Goal: Find specific page/section: Find specific page/section

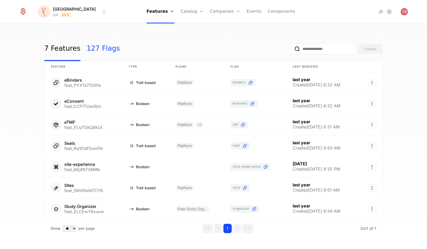
click at [99, 50] on link "127 Flags" at bounding box center [103, 49] width 33 height 24
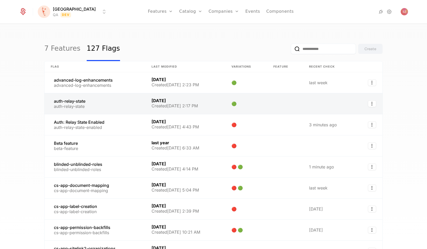
click at [73, 100] on link at bounding box center [94, 103] width 101 height 21
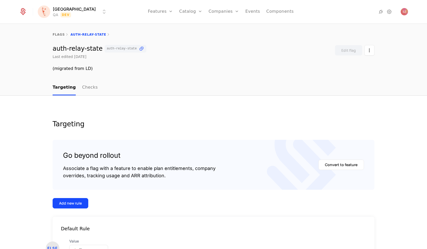
click at [76, 11] on html "[PERSON_NAME] QA Dev Features Features Flags Catalog Plans Add Ons Credits Conf…" at bounding box center [213, 124] width 427 height 249
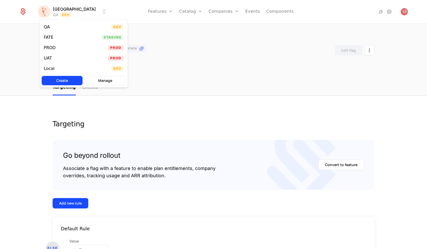
click at [199, 39] on html "[PERSON_NAME] QA Dev Features Features Flags Catalog Plans Add Ons Credits Conf…" at bounding box center [213, 124] width 427 height 249
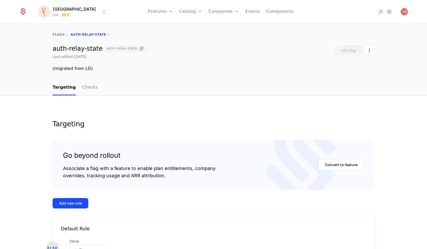
click at [139, 50] on icon at bounding box center [141, 48] width 5 height 5
click at [139, 51] on icon at bounding box center [141, 48] width 5 height 5
click at [59, 34] on link "flags" at bounding box center [59, 35] width 12 height 4
